Goal: Check status

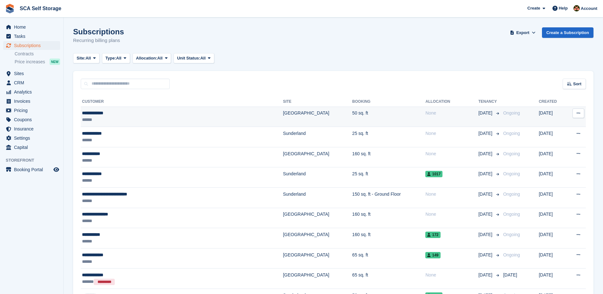
click at [140, 115] on div "**********" at bounding box center [149, 113] width 134 height 7
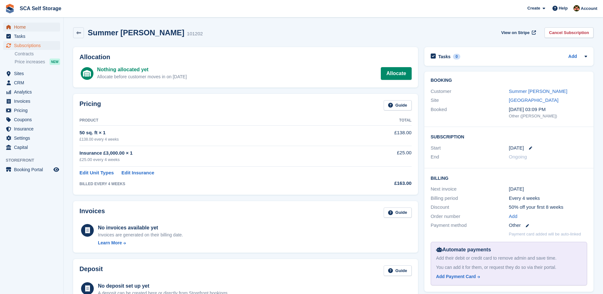
click at [28, 31] on span "Home" at bounding box center [33, 27] width 38 height 9
